Goal: Task Accomplishment & Management: Manage account settings

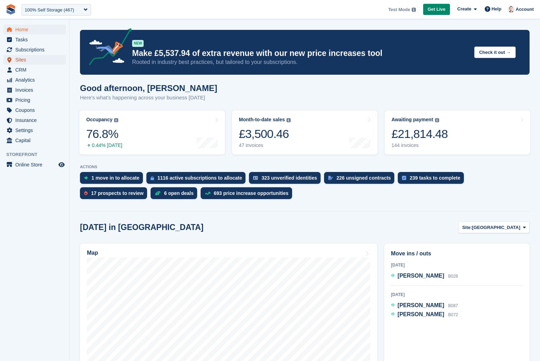
click at [19, 61] on span "Sites" at bounding box center [36, 60] width 42 height 10
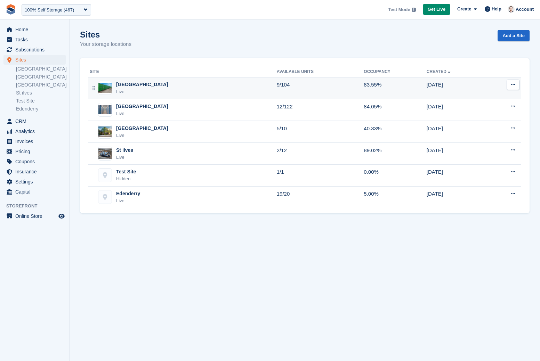
click at [106, 88] on img at bounding box center [104, 88] width 13 height 10
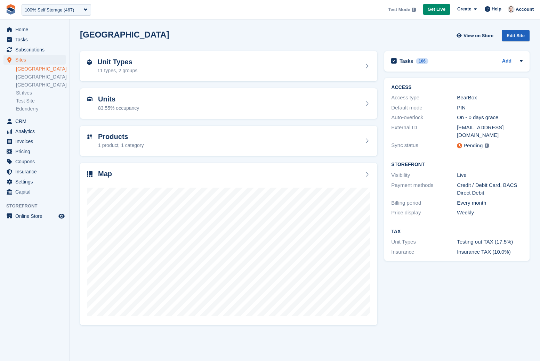
click at [522, 37] on div "Edit Site" at bounding box center [516, 35] width 28 height 11
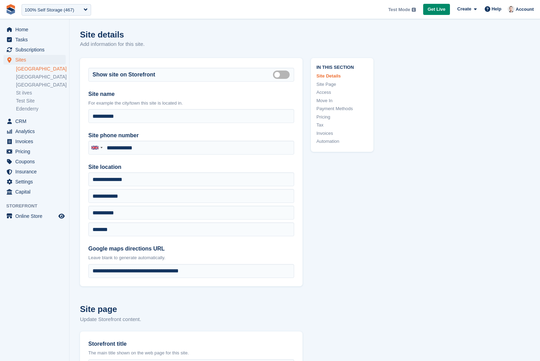
click at [331, 114] on link "Pricing" at bounding box center [342, 117] width 51 height 7
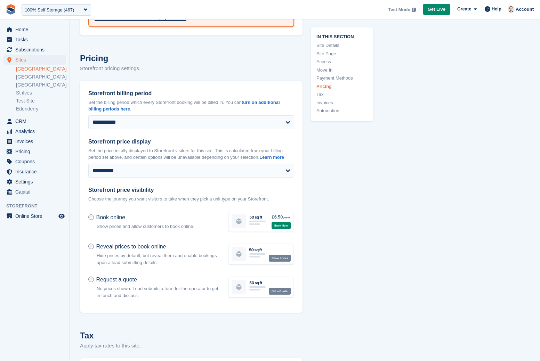
scroll to position [2530, 0]
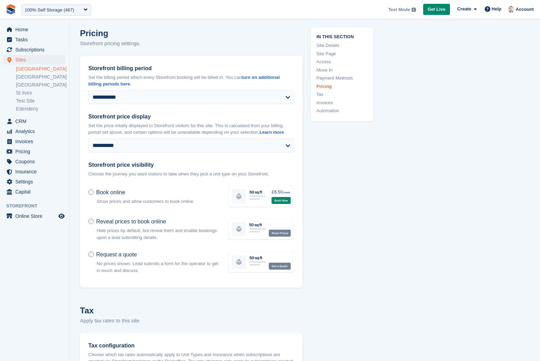
click at [32, 69] on link "[GEOGRAPHIC_DATA]" at bounding box center [41, 69] width 50 height 7
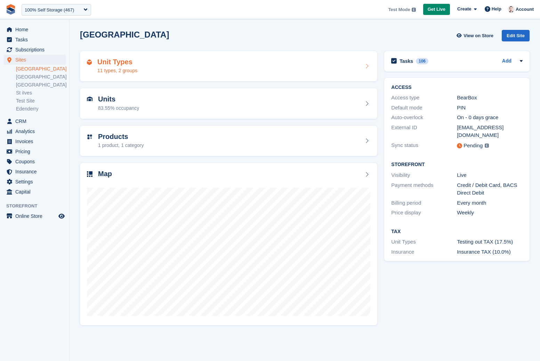
click at [114, 69] on div "11 types, 2 groups" at bounding box center [117, 70] width 40 height 7
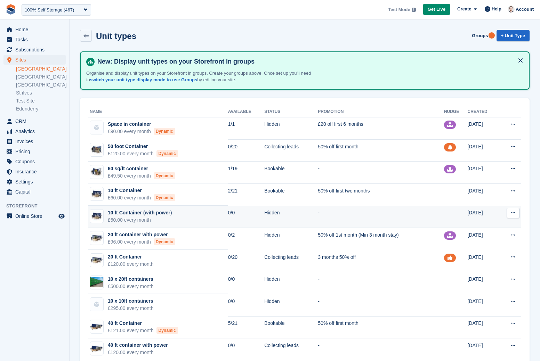
click at [132, 215] on div "10 ft Container (with power)" at bounding box center [140, 212] width 64 height 7
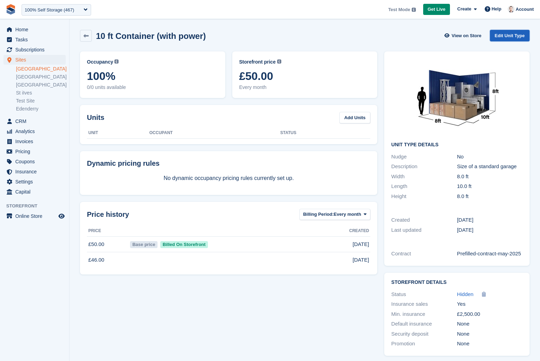
click at [509, 39] on link "Edit Unit Type" at bounding box center [510, 35] width 40 height 11
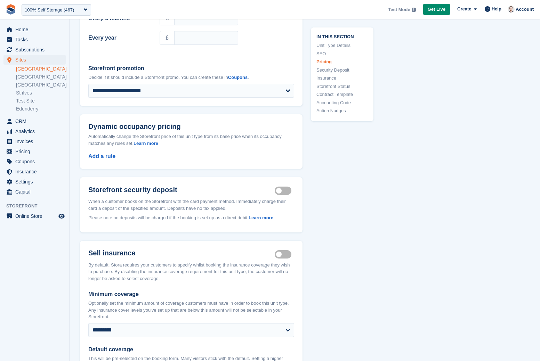
scroll to position [767, 0]
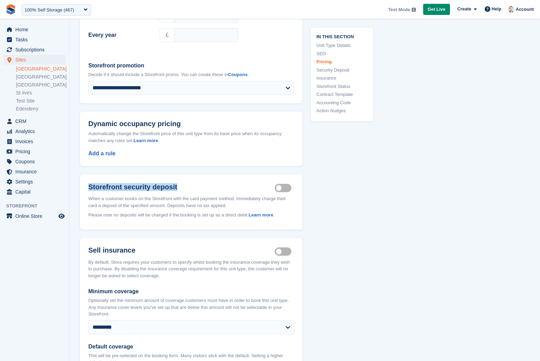
drag, startPoint x: 89, startPoint y: 192, endPoint x: 183, endPoint y: 192, distance: 93.2
click at [183, 191] on h2 "Storefront security deposit" at bounding box center [181, 187] width 186 height 8
copy h2 "Storefront security deposit"
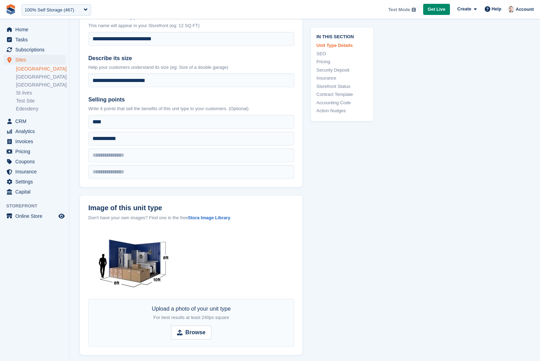
scroll to position [0, 0]
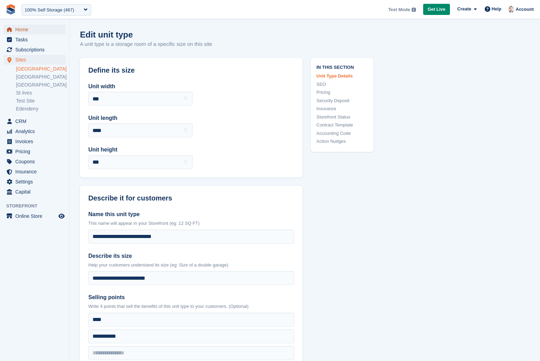
click at [23, 29] on span "Home" at bounding box center [36, 30] width 42 height 10
